Goal: Obtain resource: Download file/media

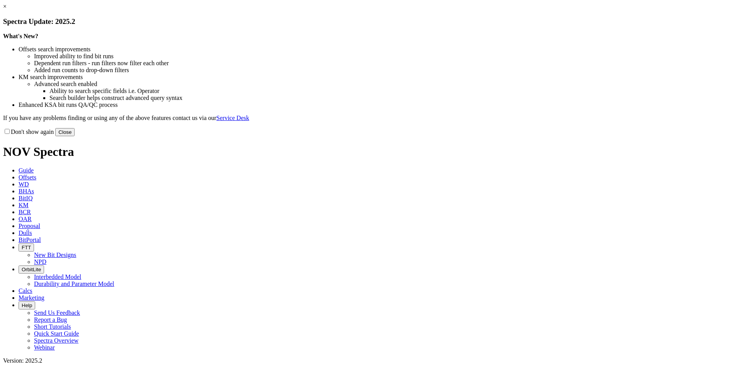
click at [75, 136] on button "Close" at bounding box center [64, 132] width 19 height 8
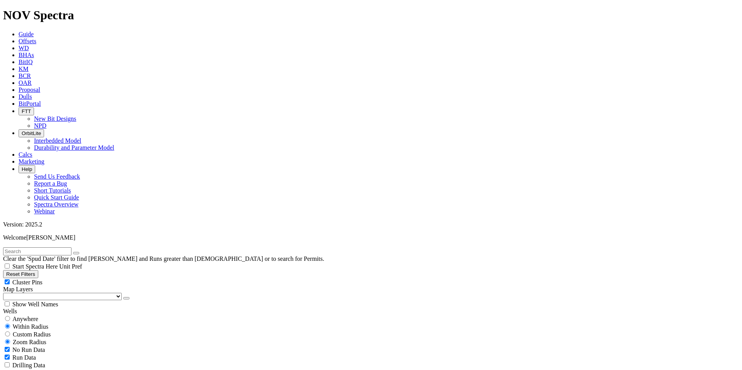
scroll to position [7832, 0]
click at [38, 270] on button "Reset Filters" at bounding box center [20, 274] width 35 height 8
type input "[DATE]"
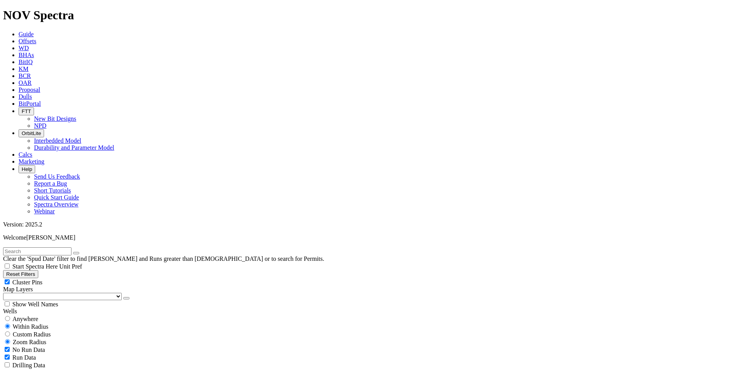
scroll to position [159480, 0]
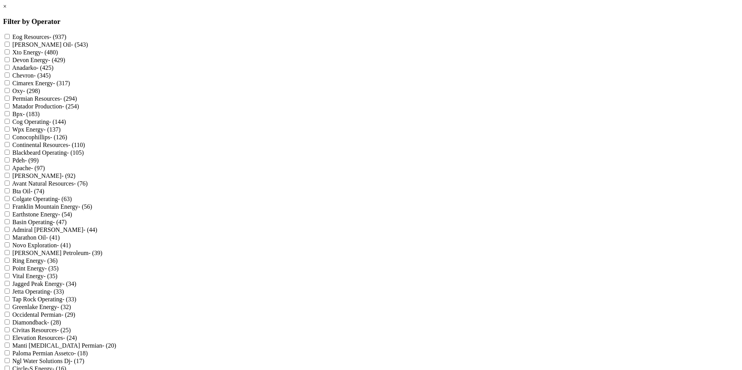
scroll to position [162998, 0]
click at [10, 109] on Production "Matador Production - (254)" at bounding box center [7, 106] width 5 height 5
checkbox Production "true"
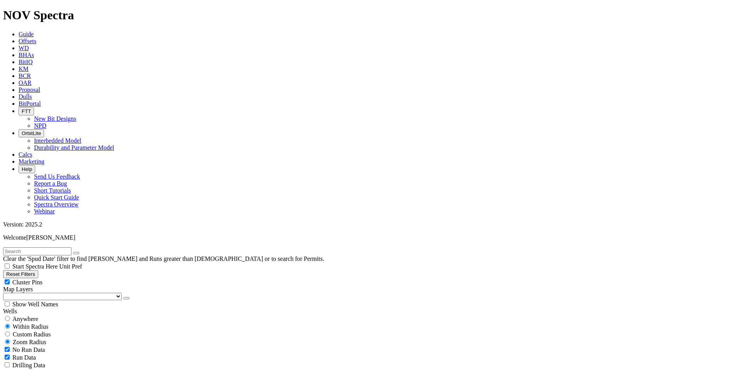
scroll to position [59339, 0]
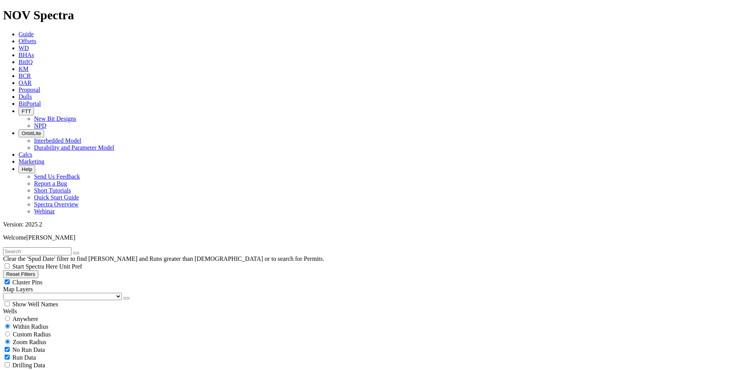
type input "[DATE]"
